Goal: Communication & Community: Share content

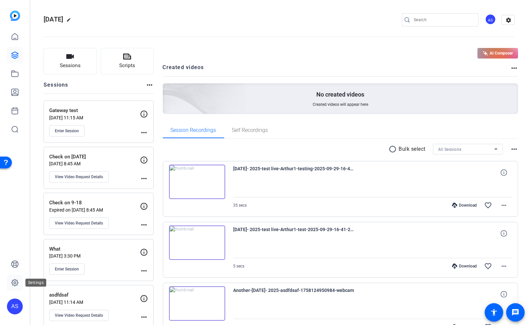
click at [16, 282] on icon at bounding box center [15, 283] width 2 height 2
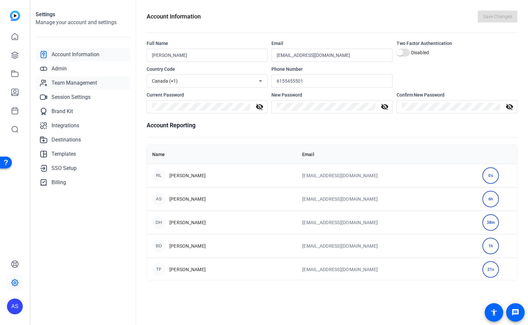
click at [69, 83] on span "Team Management" at bounding box center [75, 83] width 46 height 8
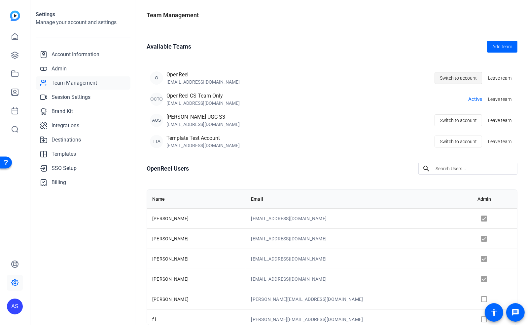
click at [448, 81] on span "Switch to account" at bounding box center [458, 78] width 37 height 13
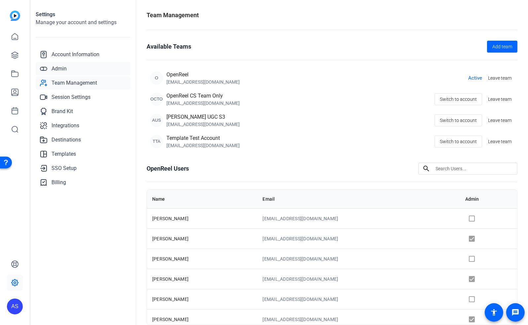
click at [57, 68] on span "Admin" at bounding box center [59, 69] width 15 height 8
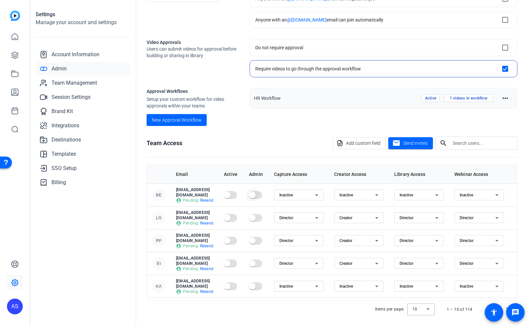
scroll to position [75, 0]
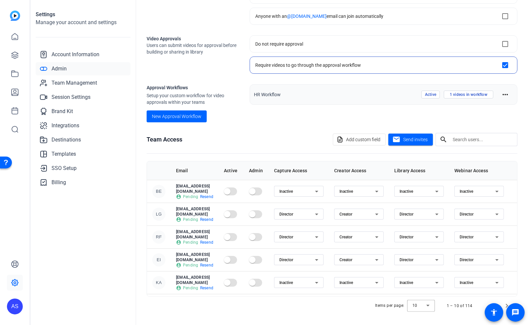
click at [486, 140] on input "text" at bounding box center [482, 140] width 59 height 8
type input "[PERSON_NAME]"
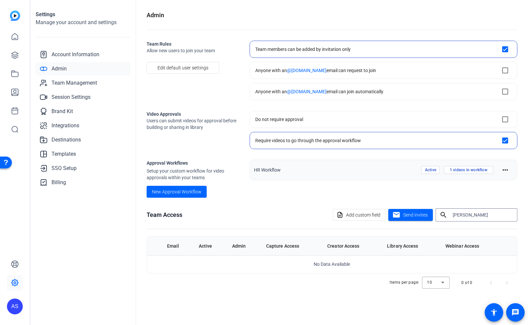
drag, startPoint x: 466, startPoint y: 217, endPoint x: 434, endPoint y: 220, distance: 32.2
click at [435, 219] on div "Add custom field mail Send invites search [PERSON_NAME]" at bounding box center [425, 214] width 185 height 13
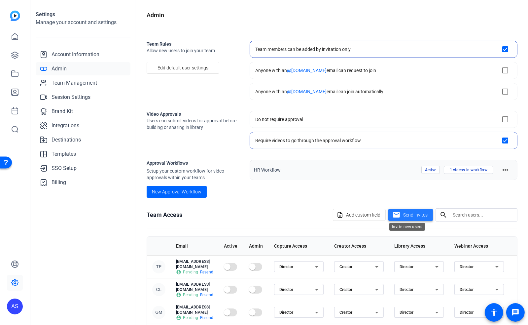
click at [407, 216] on span "Send invites" at bounding box center [416, 215] width 24 height 7
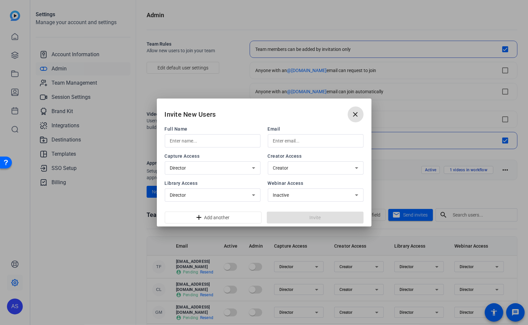
click at [197, 140] on input "text" at bounding box center [212, 141] width 85 height 8
type input "[PERSON_NAME]"
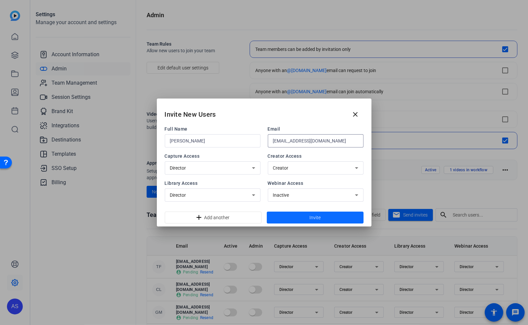
type input "[EMAIL_ADDRESS][DOMAIN_NAME]"
click at [320, 214] on span "Invite" at bounding box center [315, 217] width 11 height 7
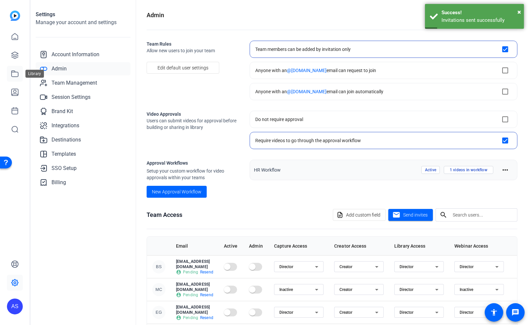
click at [16, 72] on icon at bounding box center [15, 74] width 8 height 8
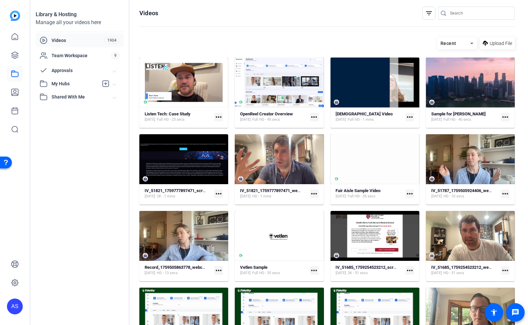
click at [115, 85] on span at bounding box center [114, 83] width 3 height 7
click at [74, 97] on span "Soundtrack Preview" at bounding box center [65, 98] width 43 height 7
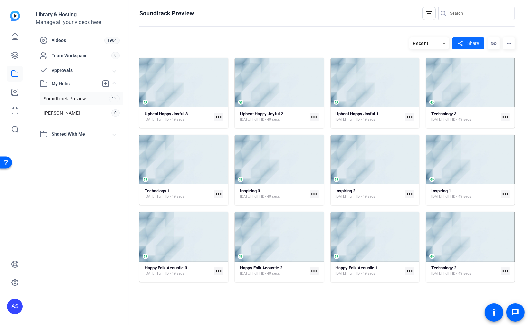
click at [463, 42] on mat-icon "share" at bounding box center [461, 43] width 8 height 9
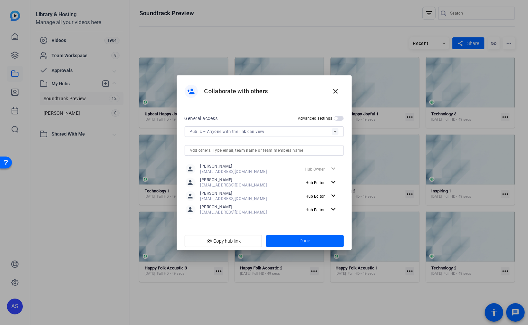
click at [234, 150] on input "text" at bounding box center [264, 150] width 149 height 8
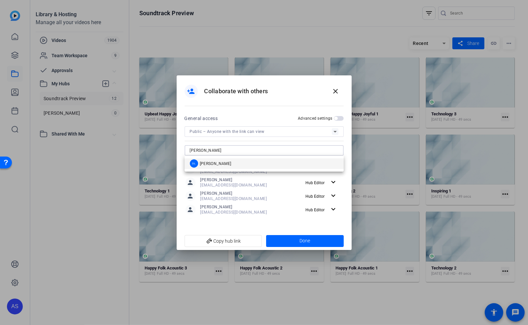
type input "[PERSON_NAME]"
click at [230, 163] on mat-option "DL [PERSON_NAME]" at bounding box center [264, 163] width 159 height 11
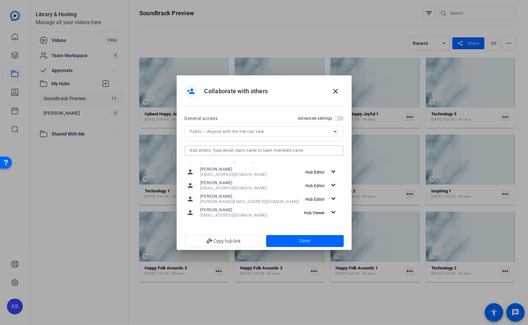
scroll to position [26, 0]
click at [330, 213] on mat-icon "expand_more" at bounding box center [334, 210] width 8 height 8
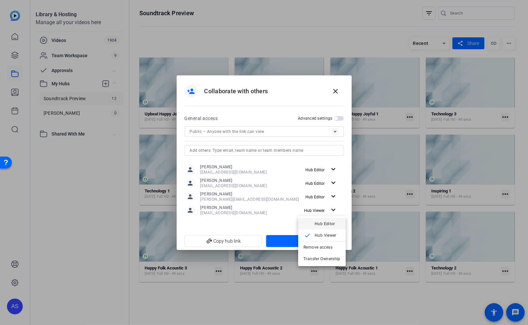
click at [328, 225] on span "Hub Editor" at bounding box center [325, 223] width 20 height 5
click at [309, 243] on span "Done" at bounding box center [305, 240] width 11 height 7
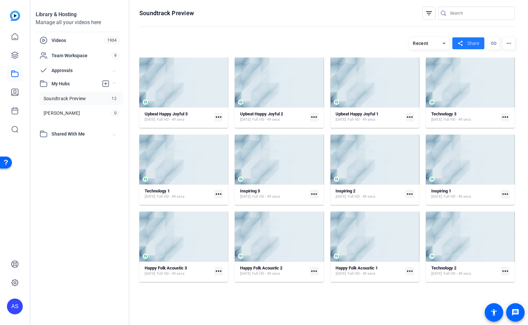
click at [111, 138] on mat-expansion-panel-header "Shared With Me" at bounding box center [80, 133] width 88 height 13
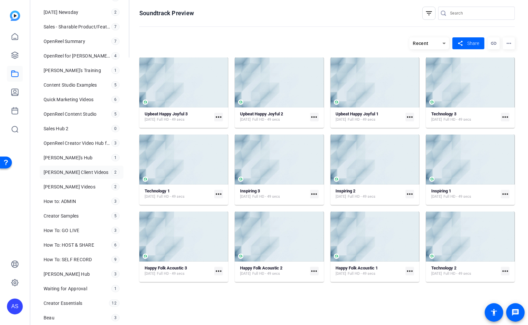
scroll to position [271, 0]
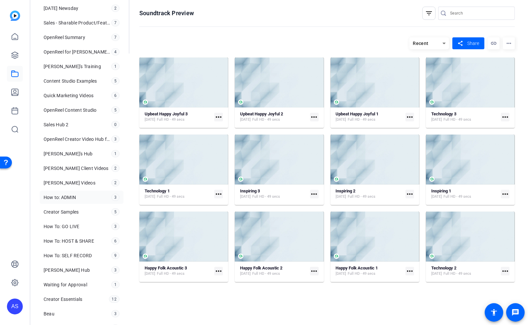
click at [68, 196] on span "How to: ADMIN" at bounding box center [60, 197] width 32 height 7
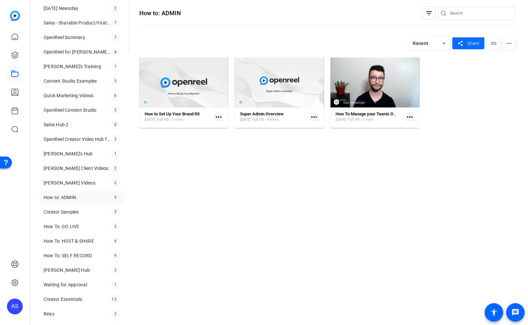
click at [477, 39] on span at bounding box center [469, 43] width 32 height 16
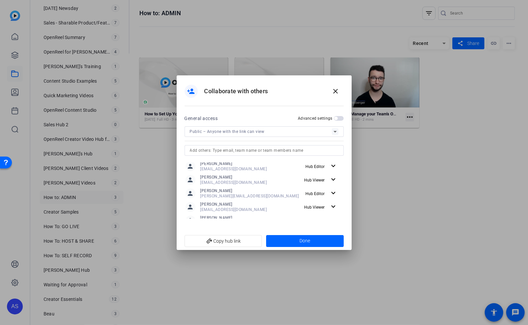
scroll to position [148, 0]
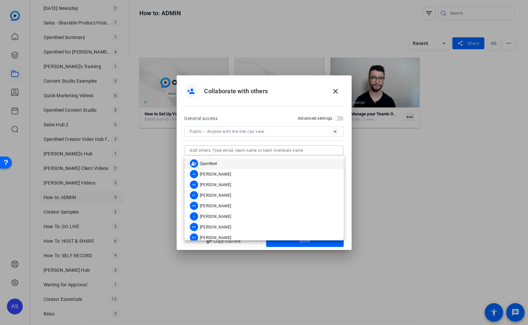
click at [229, 148] on input "text" at bounding box center [264, 150] width 149 height 8
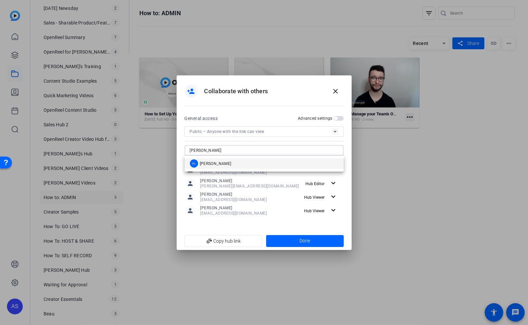
type input "[PERSON_NAME]"
click at [224, 162] on mat-option "DL [PERSON_NAME]" at bounding box center [264, 163] width 159 height 11
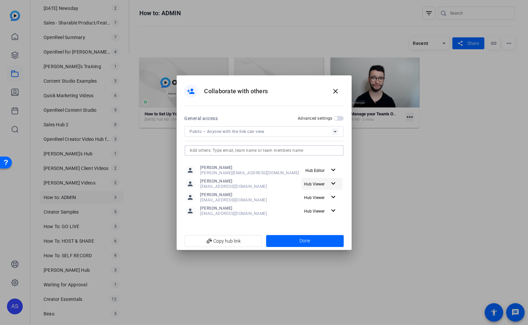
scroll to position [162, 0]
click at [330, 210] on mat-icon "expand_more" at bounding box center [334, 210] width 8 height 8
click at [331, 227] on span "Hub Editor" at bounding box center [328, 223] width 26 height 8
click at [318, 240] on span at bounding box center [305, 241] width 78 height 16
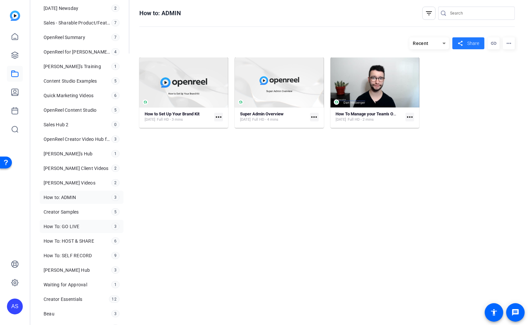
click at [66, 223] on span "How To: GO LIVE" at bounding box center [62, 226] width 36 height 7
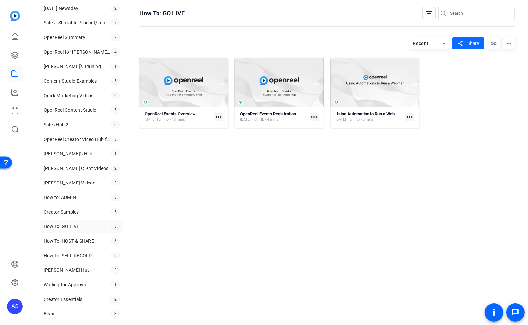
click at [475, 44] on span "Share" at bounding box center [474, 43] width 12 height 7
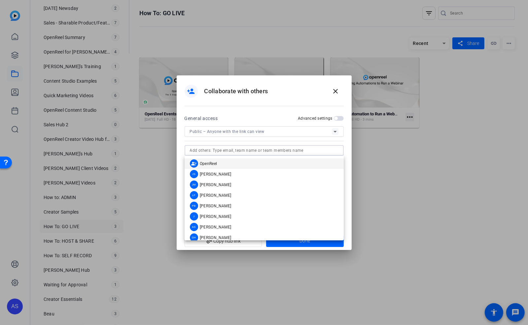
click at [260, 148] on input "text" at bounding box center [264, 150] width 149 height 8
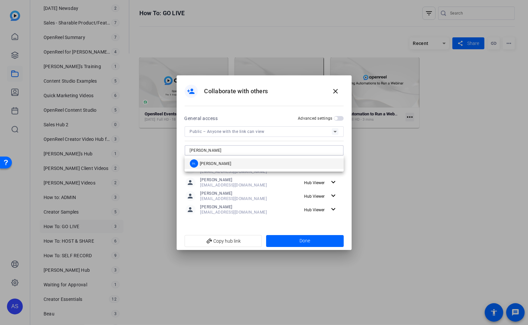
type input "[PERSON_NAME]"
click at [239, 166] on mat-option "DL [PERSON_NAME]" at bounding box center [264, 163] width 159 height 11
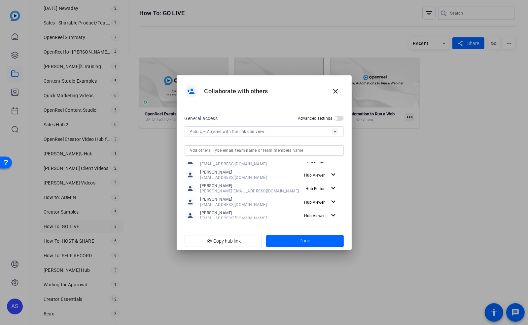
scroll to position [162, 0]
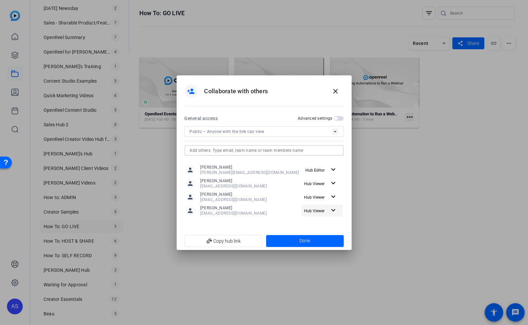
click at [324, 210] on span "Hub Viewer" at bounding box center [316, 211] width 25 height 8
click at [326, 224] on span "Hub Editor" at bounding box center [325, 223] width 20 height 5
click at [310, 242] on span "Done" at bounding box center [305, 240] width 11 height 7
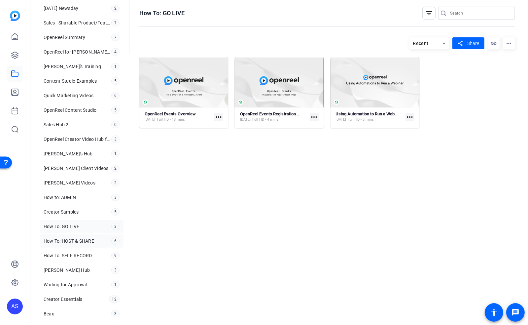
click at [61, 234] on link "How To: HOST & SHARE 6" at bounding box center [82, 240] width 84 height 13
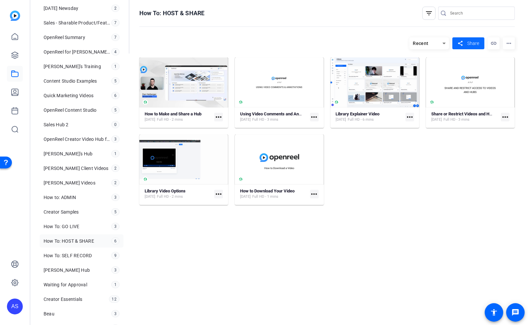
click at [462, 47] on mat-icon "share" at bounding box center [461, 43] width 8 height 9
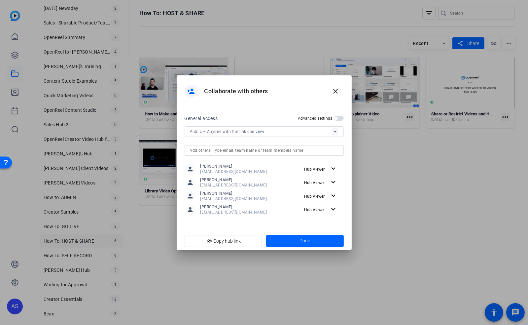
click at [220, 147] on input "text" at bounding box center [264, 150] width 149 height 8
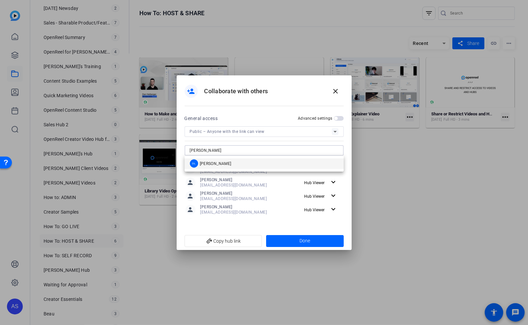
type input "[PERSON_NAME]"
click at [225, 164] on mat-option "DL [PERSON_NAME]" at bounding box center [264, 163] width 159 height 11
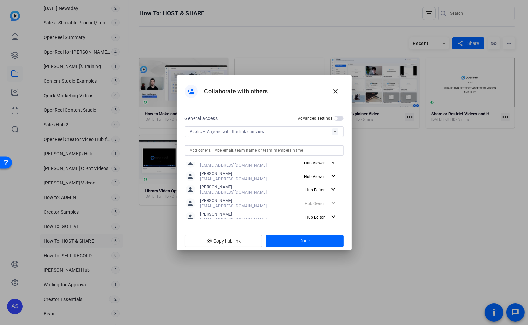
scroll to position [162, 0]
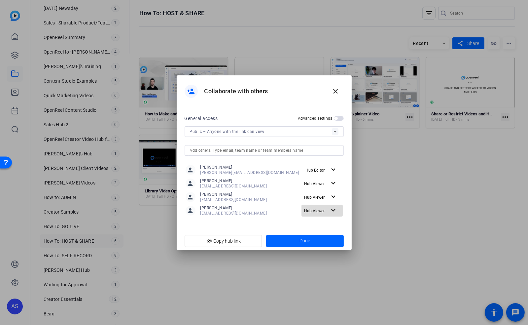
click at [330, 213] on mat-icon "expand_more" at bounding box center [334, 210] width 8 height 8
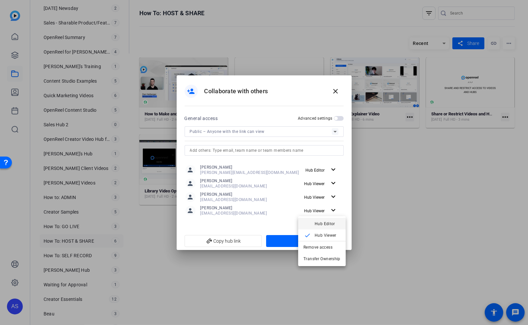
click at [326, 219] on span "Hub Editor" at bounding box center [328, 223] width 26 height 8
click at [314, 240] on span at bounding box center [305, 241] width 78 height 16
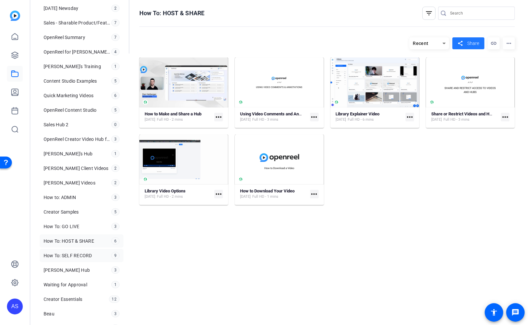
click at [70, 252] on span "How To: SELF RECORD" at bounding box center [68, 255] width 49 height 7
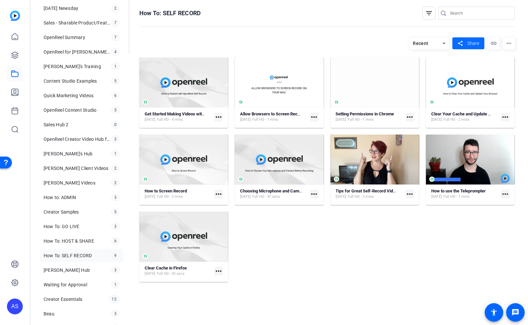
click at [468, 43] on span "Share" at bounding box center [474, 43] width 12 height 7
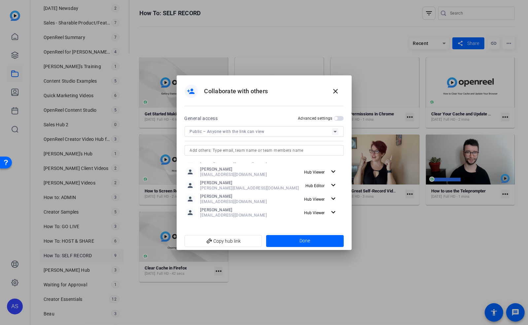
scroll to position [148, 0]
click at [235, 149] on input "text" at bounding box center [264, 150] width 149 height 8
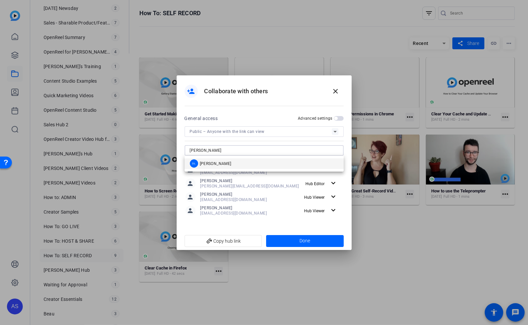
type input "[PERSON_NAME]"
click at [213, 165] on span "[PERSON_NAME]" at bounding box center [216, 163] width 32 height 5
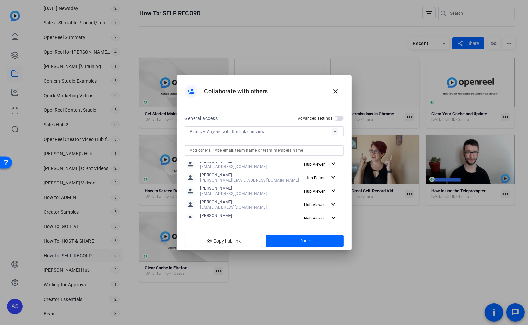
scroll to position [162, 0]
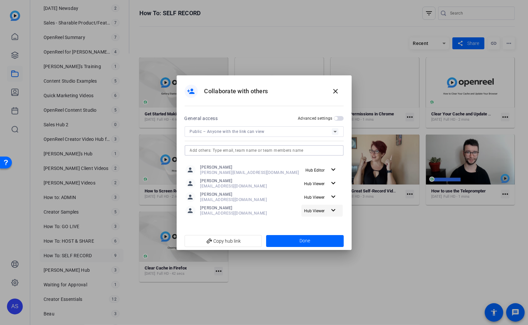
click at [321, 213] on span "Hub Viewer" at bounding box center [316, 211] width 25 height 8
click at [323, 225] on span "Hub Editor" at bounding box center [325, 223] width 20 height 5
click at [311, 239] on span at bounding box center [305, 241] width 78 height 16
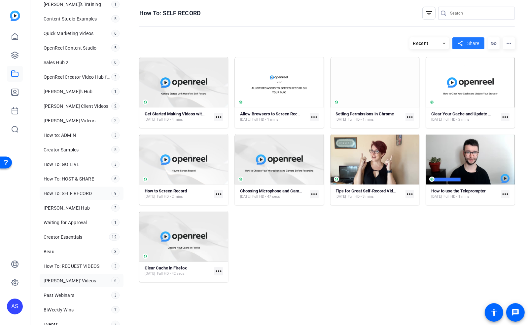
scroll to position [360, 0]
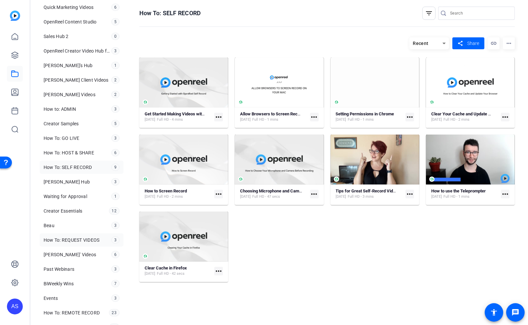
click at [81, 237] on span "How To: REQUEST VIDEOS" at bounding box center [72, 240] width 56 height 7
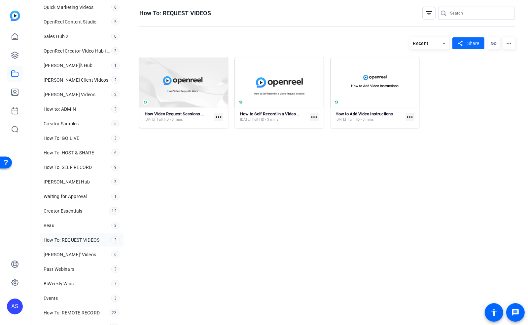
click at [466, 42] on span at bounding box center [469, 43] width 32 height 16
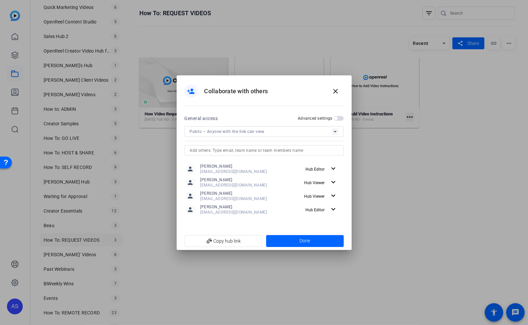
click at [250, 153] on input "text" at bounding box center [264, 150] width 149 height 8
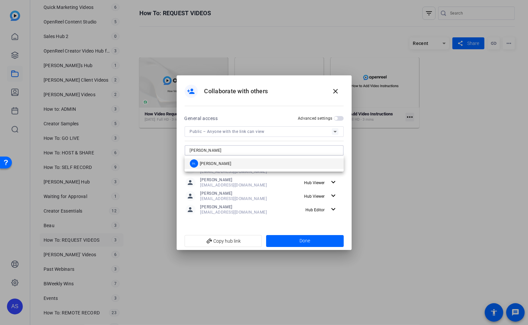
type input "[PERSON_NAME]"
click at [242, 161] on mat-option "DL [PERSON_NAME]" at bounding box center [264, 163] width 159 height 11
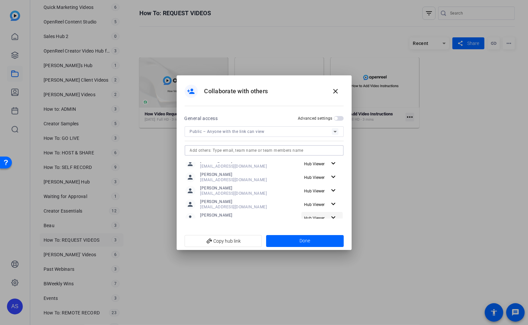
scroll to position [135, 0]
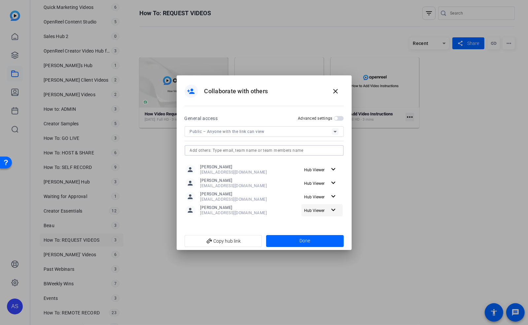
click at [317, 213] on span "Hub Viewer" at bounding box center [316, 210] width 25 height 8
click at [325, 225] on span "Hub Editor" at bounding box center [325, 223] width 20 height 5
click at [309, 241] on span "Done" at bounding box center [305, 240] width 11 height 7
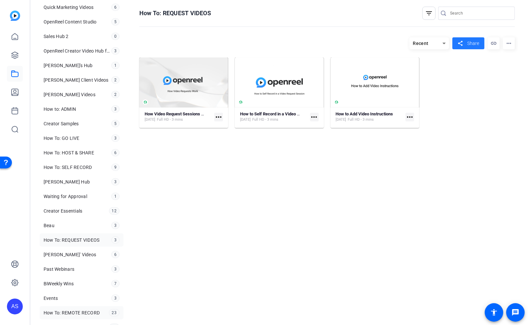
click at [73, 309] on span "How To: REMOTE RECORD" at bounding box center [72, 312] width 56 height 7
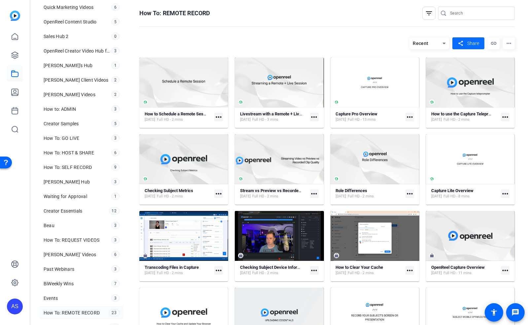
click at [471, 45] on span "Share" at bounding box center [474, 43] width 12 height 7
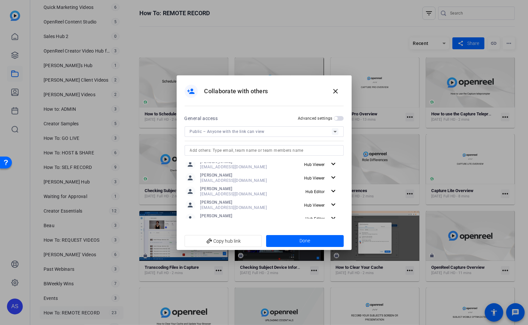
scroll to position [148, 0]
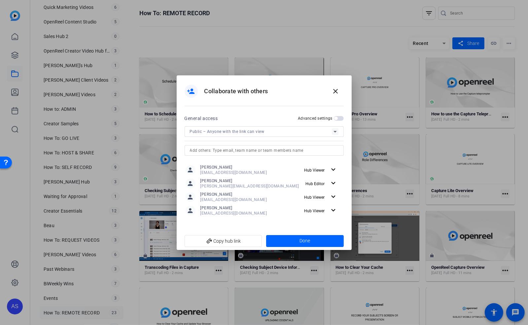
click at [259, 149] on input "text" at bounding box center [264, 150] width 149 height 8
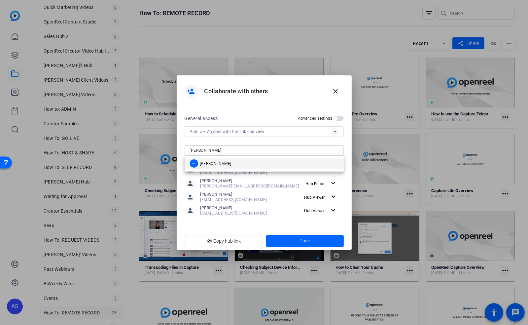
type input "[PERSON_NAME]"
click at [236, 163] on mat-option "DL [PERSON_NAME]" at bounding box center [264, 163] width 159 height 11
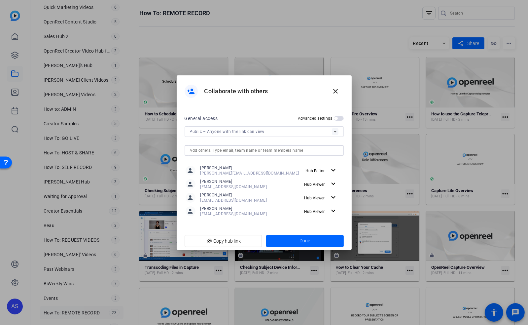
scroll to position [162, 0]
click at [323, 211] on span "Hub Viewer" at bounding box center [316, 211] width 25 height 8
click at [323, 226] on span "Hub Editor" at bounding box center [325, 223] width 20 height 5
click at [320, 240] on span at bounding box center [305, 241] width 78 height 16
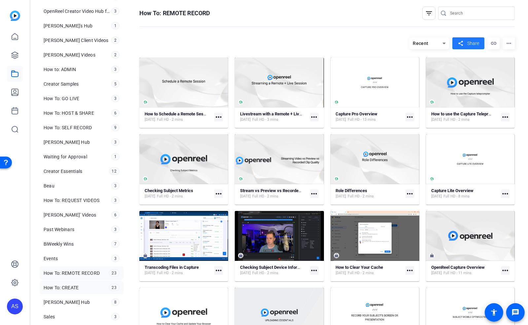
click at [81, 281] on link "How To: CREATE 23" at bounding box center [82, 287] width 84 height 13
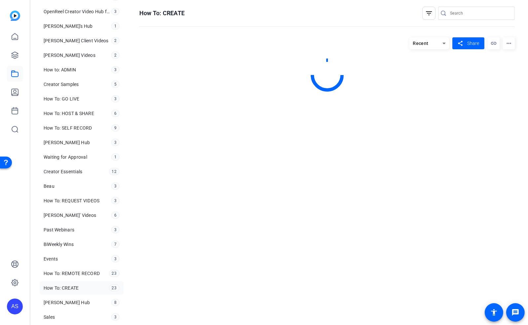
scroll to position [399, 0]
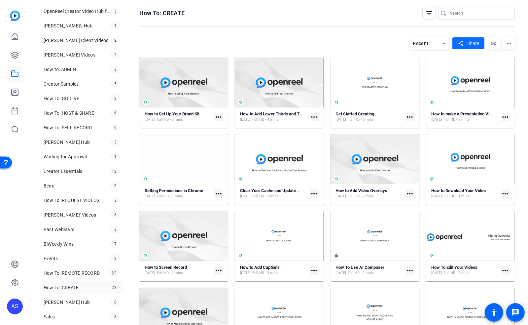
click at [468, 41] on span "Share" at bounding box center [474, 43] width 12 height 7
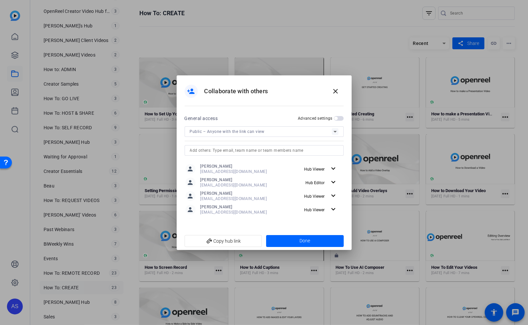
click at [231, 149] on input "text" at bounding box center [264, 150] width 149 height 8
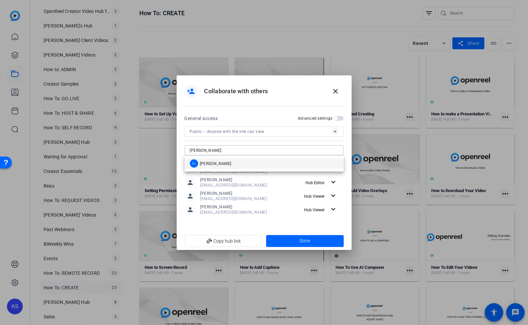
type input "[PERSON_NAME]"
click at [213, 163] on span "[PERSON_NAME]" at bounding box center [216, 163] width 32 height 5
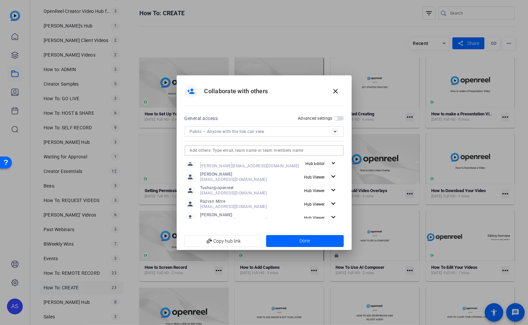
scroll to position [202, 0]
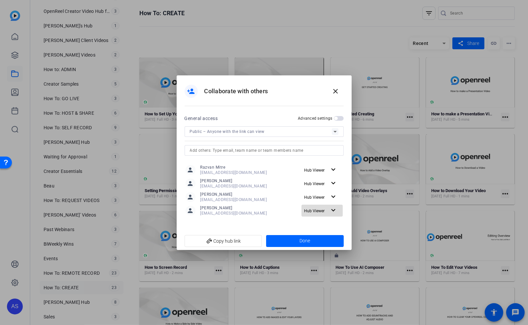
click at [320, 210] on span "Hub Viewer" at bounding box center [314, 211] width 20 height 5
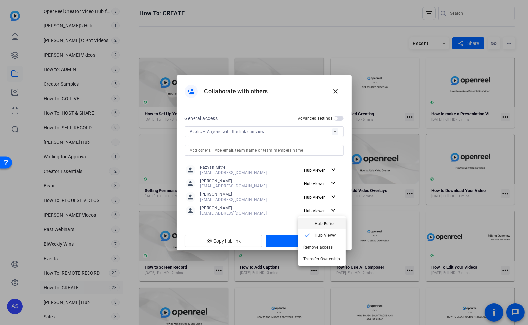
click at [325, 225] on span "Hub Editor" at bounding box center [325, 223] width 20 height 5
click at [303, 241] on span "Done" at bounding box center [305, 240] width 11 height 7
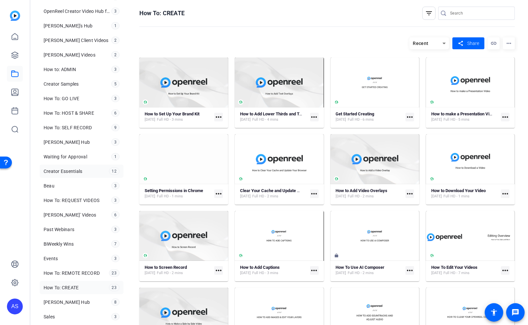
click at [71, 169] on span "Creator Essentials" at bounding box center [63, 171] width 39 height 7
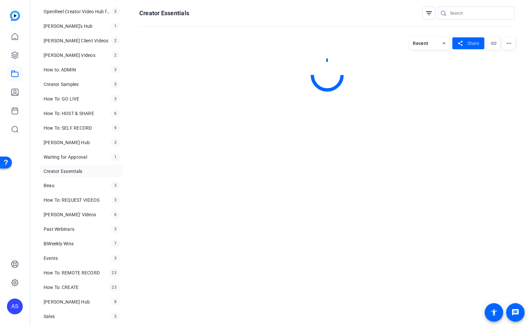
scroll to position [399, 0]
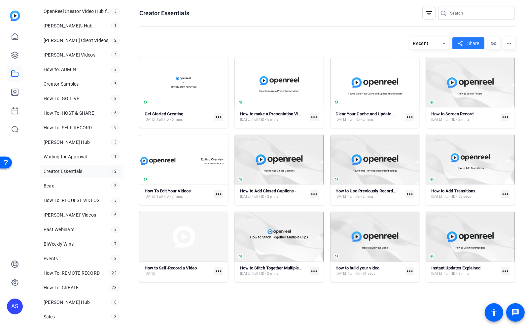
click at [473, 45] on span "Share" at bounding box center [474, 43] width 12 height 7
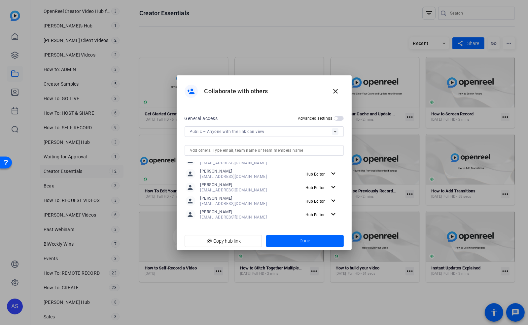
scroll to position [0, 0]
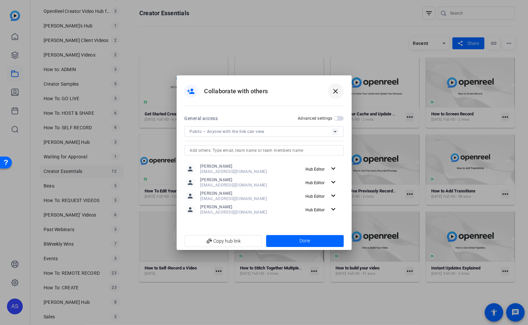
click at [340, 91] on mat-icon "close" at bounding box center [336, 91] width 8 height 8
